Goal: Find specific page/section

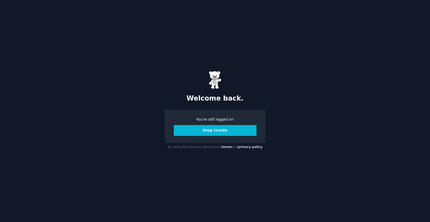
click at [212, 132] on button "Step Inside" at bounding box center [215, 130] width 83 height 11
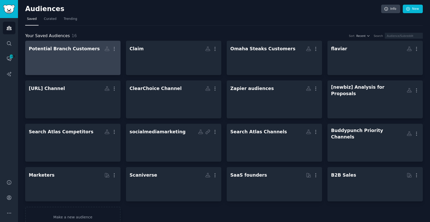
click at [80, 61] on div at bounding box center [73, 62] width 88 height 18
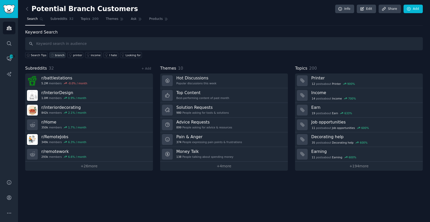
click at [62, 54] on div "branch" at bounding box center [60, 55] width 10 height 4
